Goal: Task Accomplishment & Management: Manage account settings

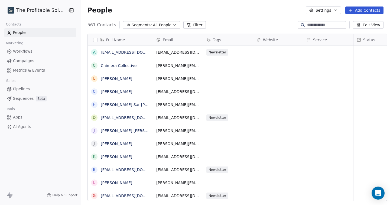
scroll to position [180, 312]
click at [48, 8] on html "The Profitable Solopreneur Contacts People Marketing Workflows Campaigns Metric…" at bounding box center [195, 102] width 390 height 205
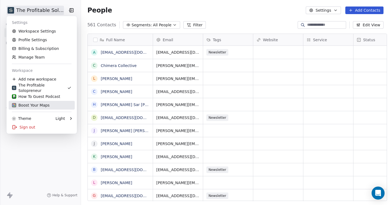
click at [32, 104] on div "Boost Your Maps" at bounding box center [31, 104] width 38 height 5
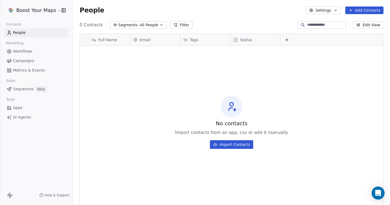
scroll to position [180, 317]
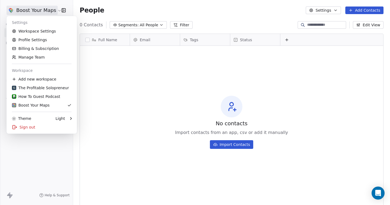
click at [51, 15] on html "Boost Your Maps Contacts People Marketing Workflows Campaigns Metrics & Events …" at bounding box center [195, 102] width 390 height 205
click at [41, 34] on link "Workspace Settings" at bounding box center [42, 31] width 66 height 9
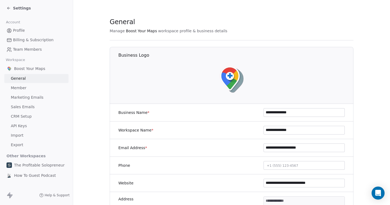
click at [32, 99] on span "Marketing Emails" at bounding box center [27, 97] width 32 height 6
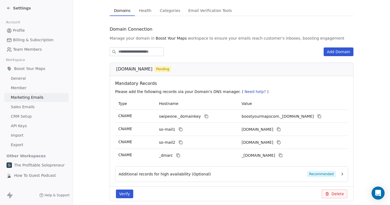
scroll to position [61, 0]
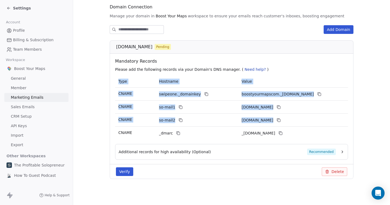
drag, startPoint x: 297, startPoint y: 132, endPoint x: 117, endPoint y: 133, distance: 179.4
click at [117, 133] on tr "CNAME _dmarc _[DOMAIN_NAME]" at bounding box center [231, 132] width 233 height 13
copy table "Type Hostname Value CNAME swipeone._domainkey boostyourmapscom._[DOMAIN_NAME] C…"
click at [32, 108] on span "Sales Emails" at bounding box center [23, 107] width 24 height 6
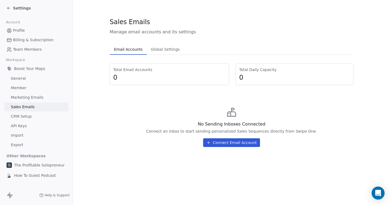
click at [219, 144] on button "Connect Email Account" at bounding box center [231, 142] width 57 height 9
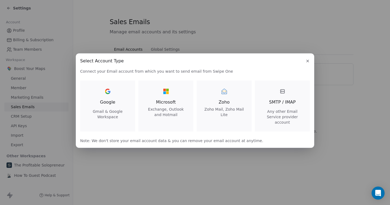
click at [111, 118] on span "Gmail & Google Workspace" at bounding box center [108, 114] width 42 height 11
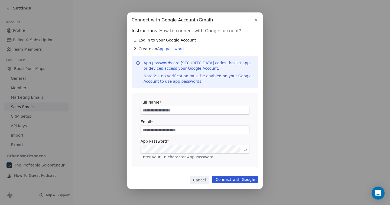
click at [159, 109] on input at bounding box center [195, 110] width 108 height 8
type input "*********"
type input "**********"
click at [222, 178] on button "Connect with Google" at bounding box center [235, 179] width 46 height 8
